Goal: Find specific page/section: Locate item on page

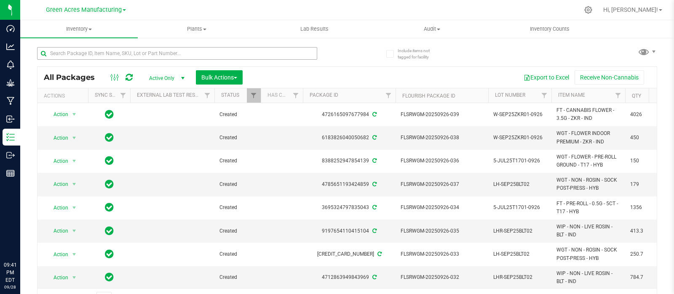
click at [99, 50] on div at bounding box center [192, 53] width 310 height 27
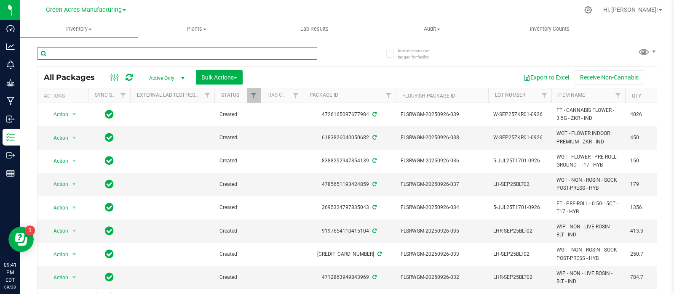
click at [99, 52] on input "text" at bounding box center [177, 53] width 280 height 13
paste input "HC-SEP25HYB01"
type input "HC-SEP25HYB01"
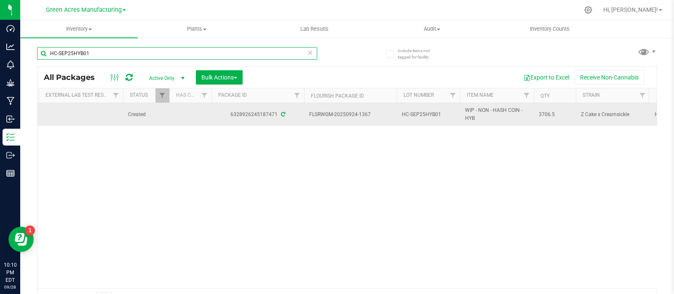
scroll to position [0, 92]
click at [542, 113] on span "3706.5" at bounding box center [554, 115] width 32 height 8
copy span "3706.5"
